Goal: Task Accomplishment & Management: Use online tool/utility

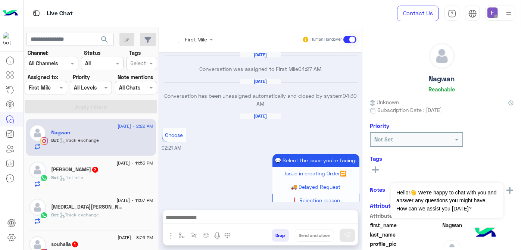
scroll to position [236, 0]
